Goal: Book appointment/travel/reservation

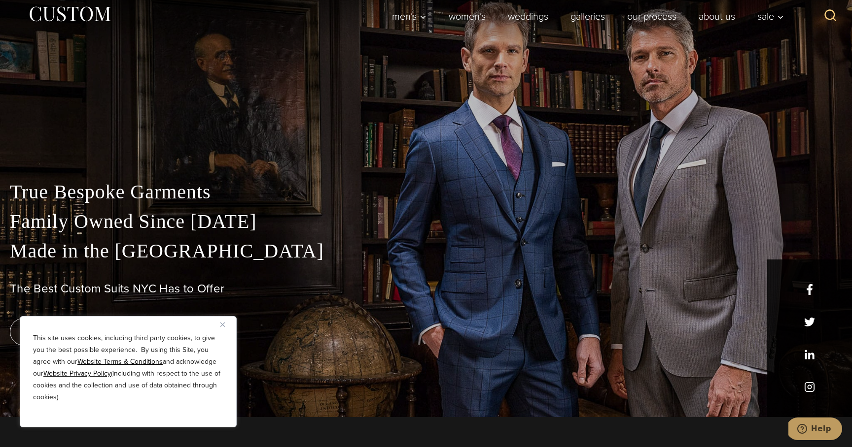
scroll to position [34, 0]
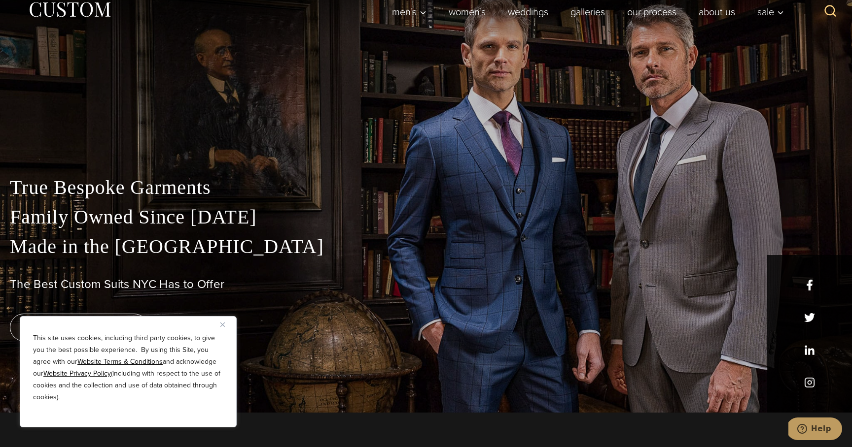
click at [224, 323] on img "Close" at bounding box center [222, 325] width 4 height 4
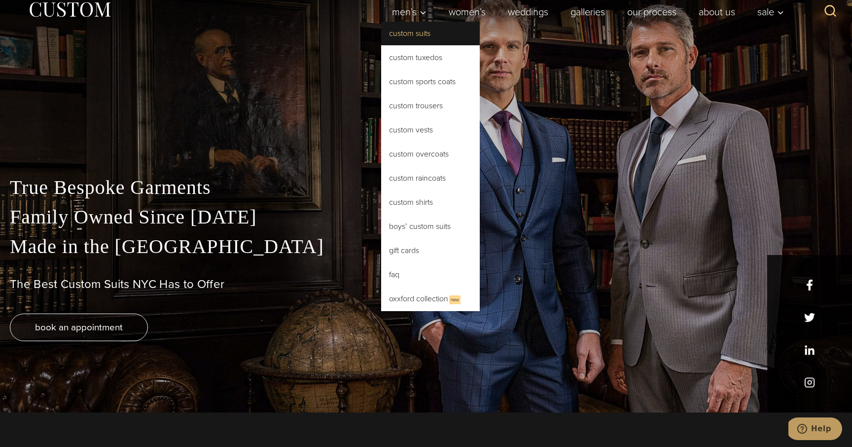
click at [393, 23] on link "Custom Suits" at bounding box center [430, 34] width 99 height 24
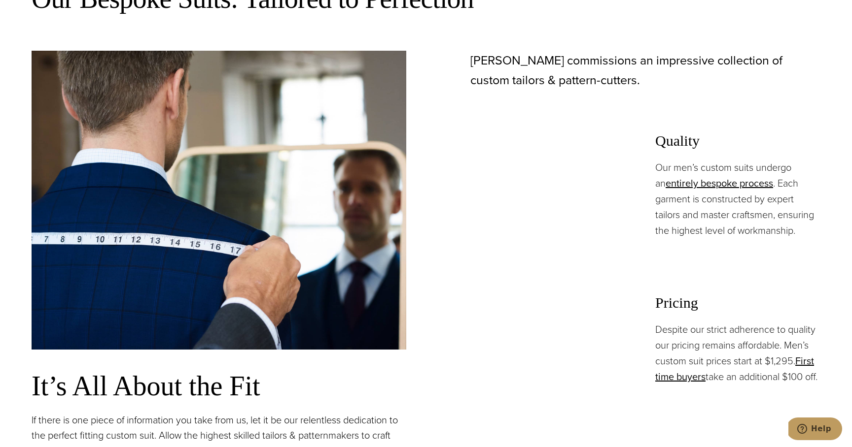
scroll to position [677, 0]
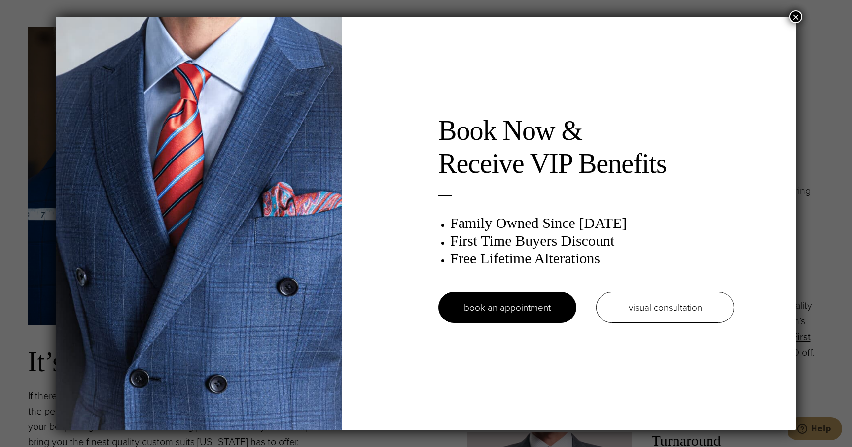
click at [792, 19] on button "×" at bounding box center [795, 16] width 13 height 13
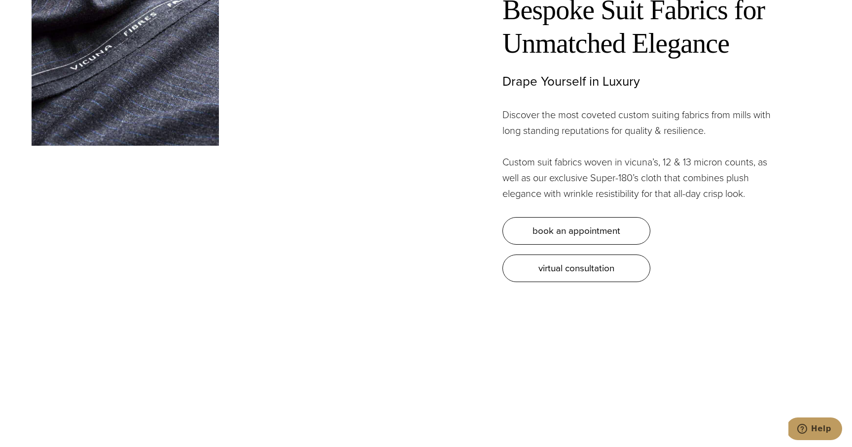
scroll to position [3075, 0]
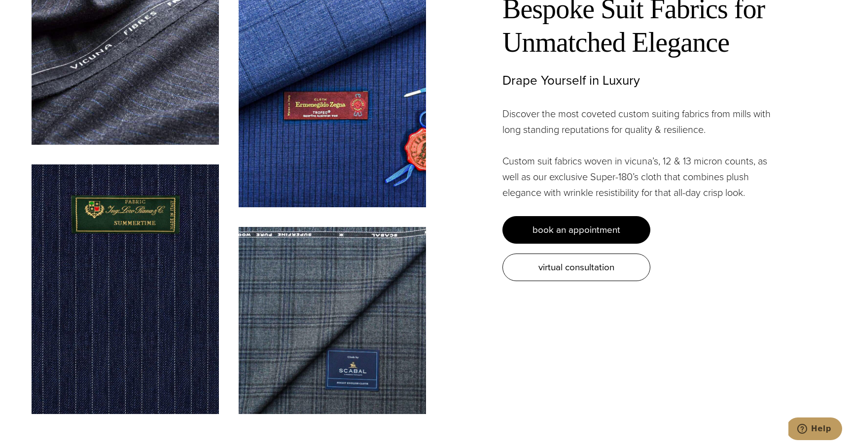
click at [624, 216] on link "book an appointment" at bounding box center [576, 230] width 148 height 28
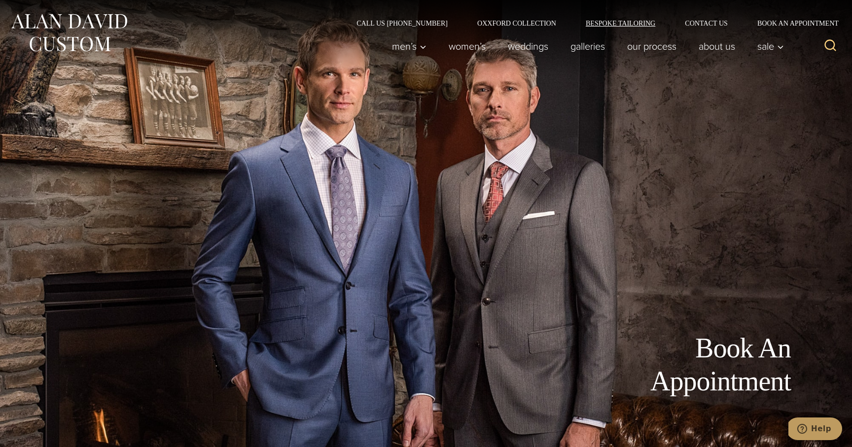
click at [645, 25] on link "Bespoke Tailoring" at bounding box center [620, 23] width 99 height 7
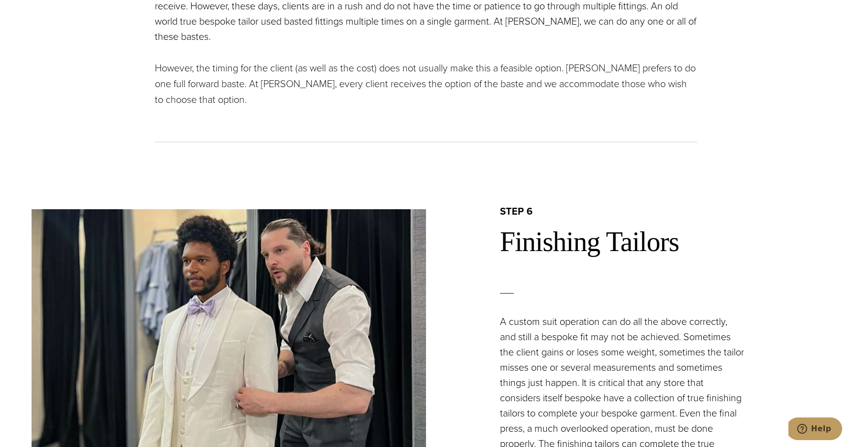
scroll to position [3358, 0]
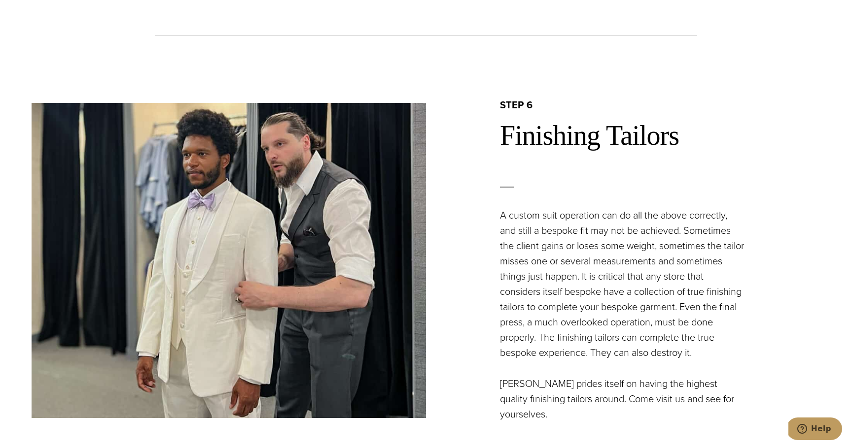
drag, startPoint x: 598, startPoint y: 151, endPoint x: 601, endPoint y: 144, distance: 8.0
click at [601, 144] on div "step 6 Finishing Tailors A custom suit operation can do all the above correctly…" at bounding box center [623, 261] width 394 height 324
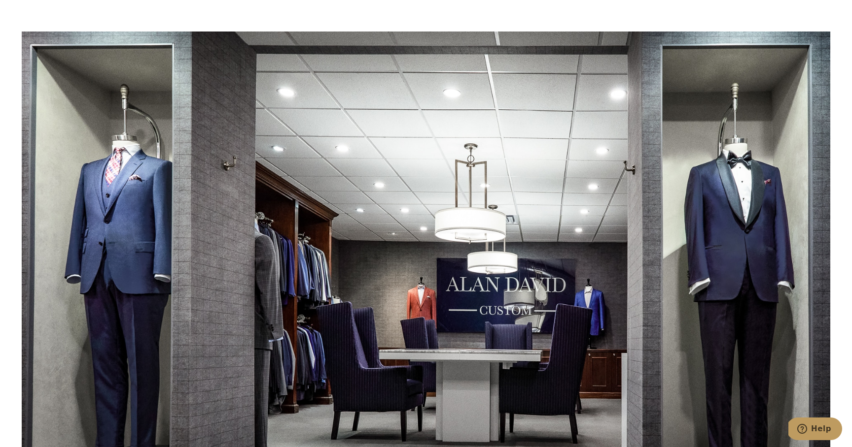
scroll to position [4038, 0]
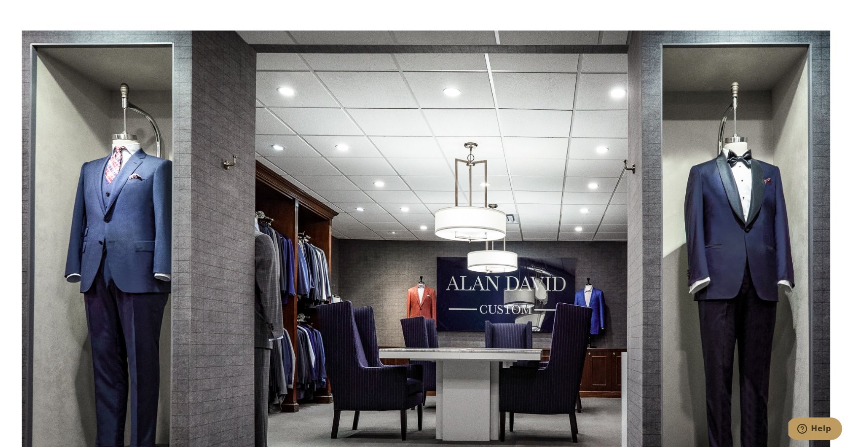
drag, startPoint x: 601, startPoint y: 144, endPoint x: 615, endPoint y: 207, distance: 64.6
click at [615, 207] on div at bounding box center [426, 254] width 808 height 447
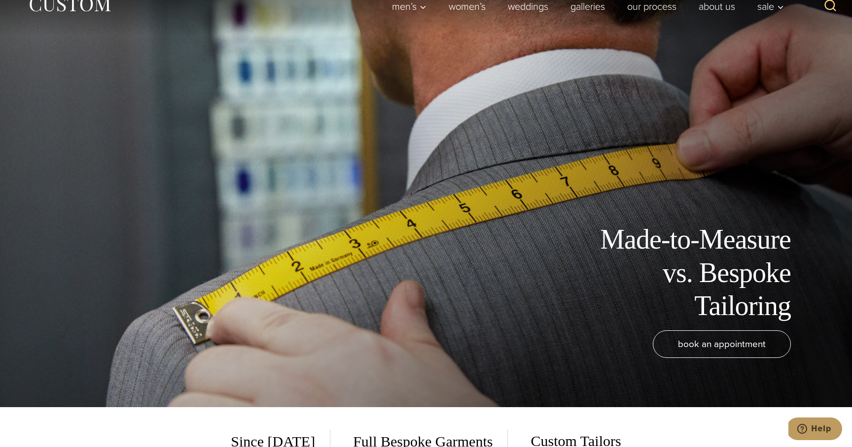
scroll to position [47, 0]
